Goal: Information Seeking & Learning: Learn about a topic

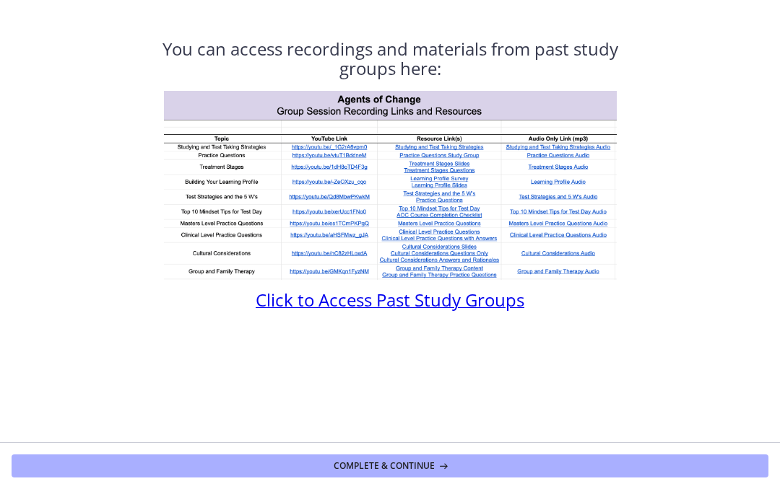
click at [98, 189] on section "You can access recordings and materials from past study groups here: Click to A…" at bounding box center [390, 221] width 780 height 443
click at [236, 464] on button "Complete & continue" at bounding box center [390, 466] width 757 height 23
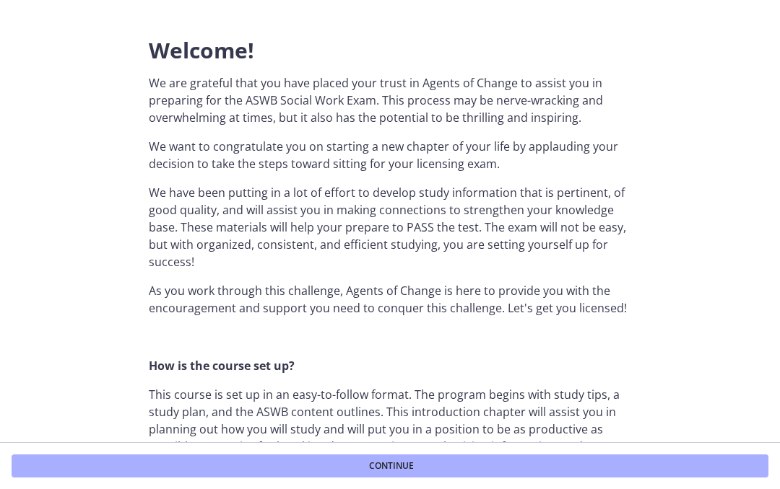
click at [121, 456] on button "Continue" at bounding box center [390, 466] width 757 height 23
